Goal: Task Accomplishment & Management: Manage account settings

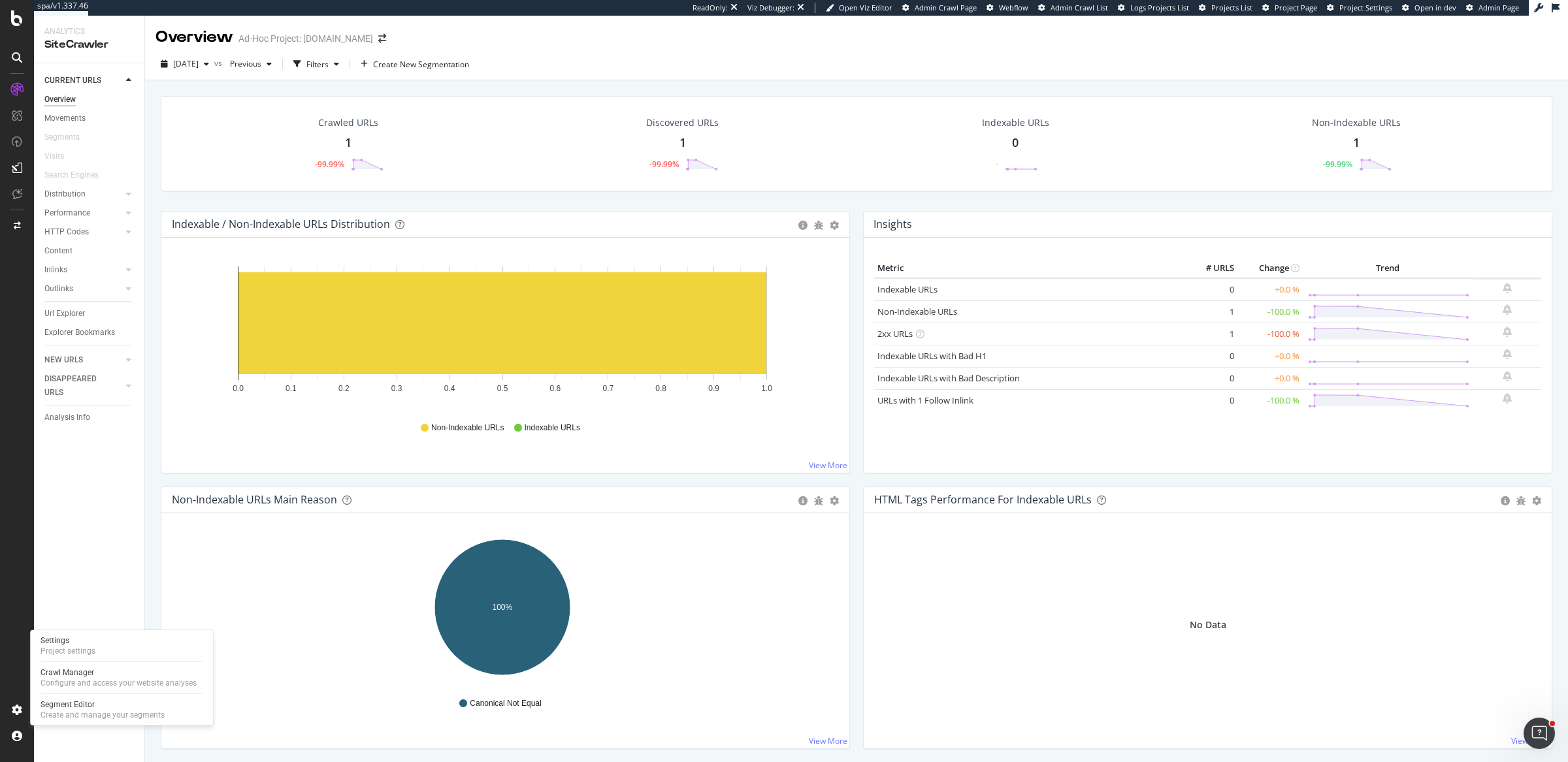
click at [116, 631] on div "Settings Project settings Crawl Manager Configure and access your website analy…" at bounding box center [121, 678] width 183 height 95
click at [116, 644] on div "Settings Project settings" at bounding box center [121, 645] width 172 height 24
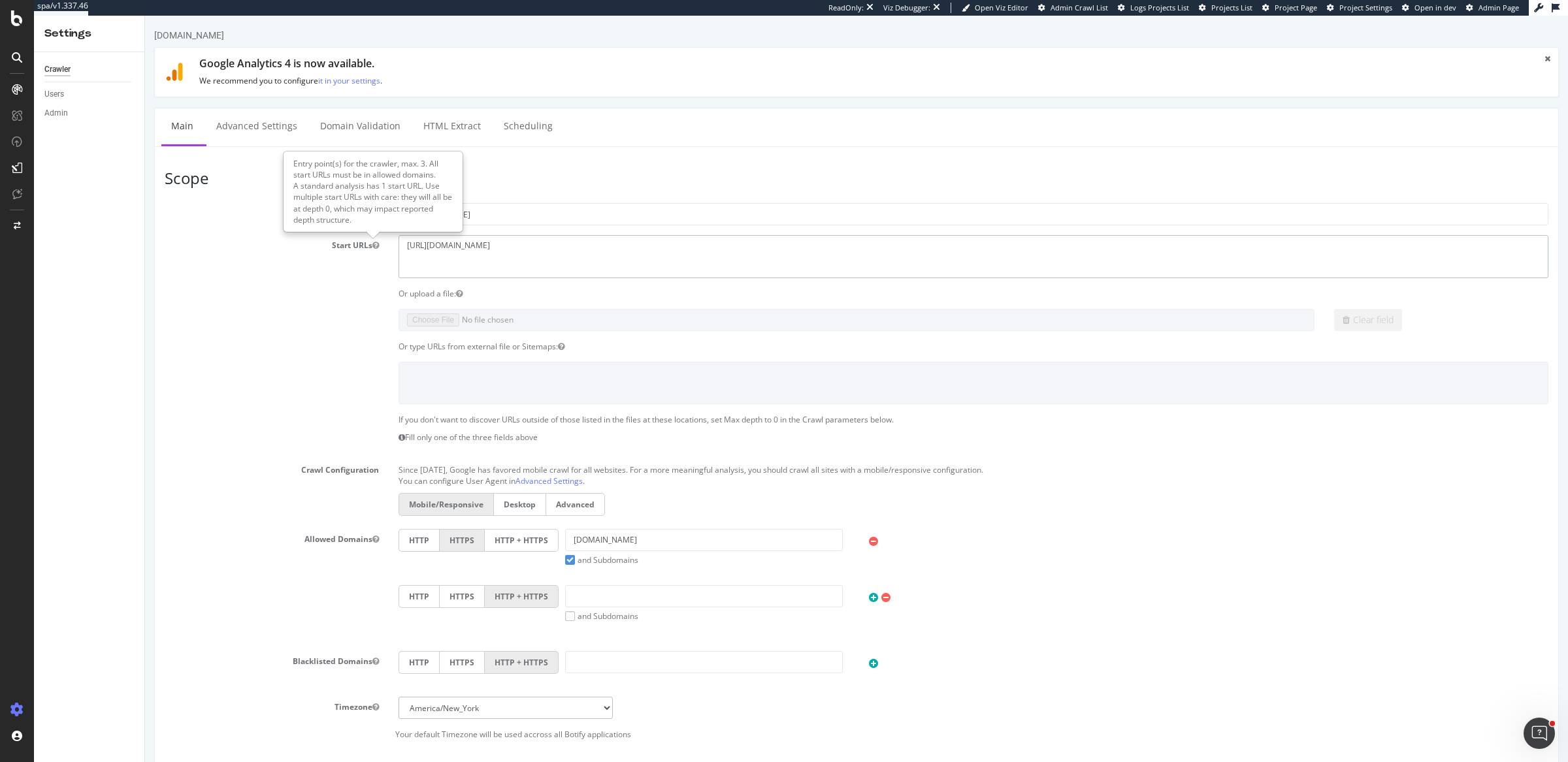
drag, startPoint x: 667, startPoint y: 244, endPoint x: 324, endPoint y: 244, distance: 343.0
click at [324, 244] on div "Start URLs [URL][DOMAIN_NAME]" at bounding box center [856, 256] width 1404 height 42
